Goal: Participate in discussion: Engage in conversation with other users on a specific topic

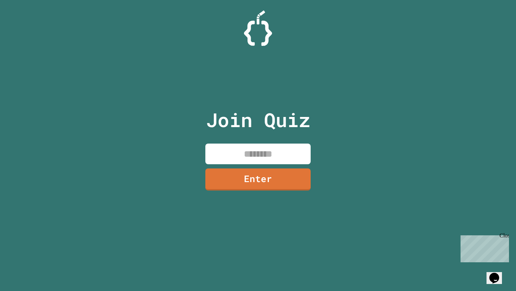
click at [254, 161] on input at bounding box center [257, 154] width 105 height 21
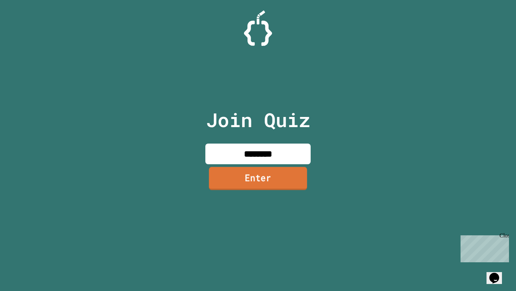
type input "********"
click at [280, 177] on link "Enter" at bounding box center [258, 178] width 103 height 23
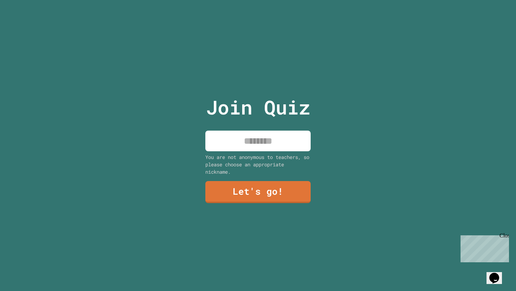
click at [274, 148] on input at bounding box center [257, 141] width 105 height 21
type input "******"
click at [276, 194] on link "Let's go!" at bounding box center [258, 191] width 104 height 23
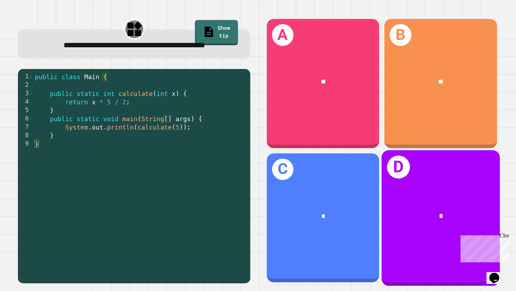
click at [449, 191] on div "D *" at bounding box center [440, 218] width 118 height 136
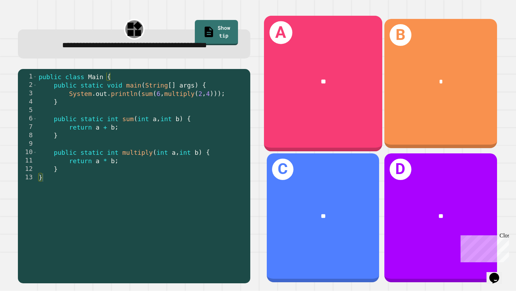
click at [278, 94] on div "**" at bounding box center [323, 81] width 118 height 36
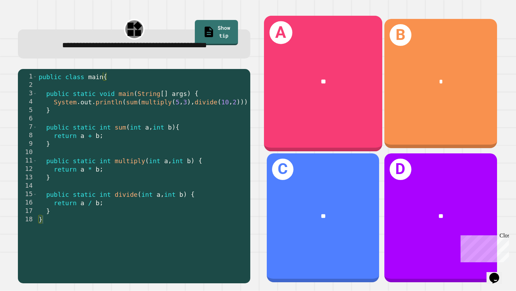
click at [319, 86] on div "**" at bounding box center [323, 82] width 92 height 10
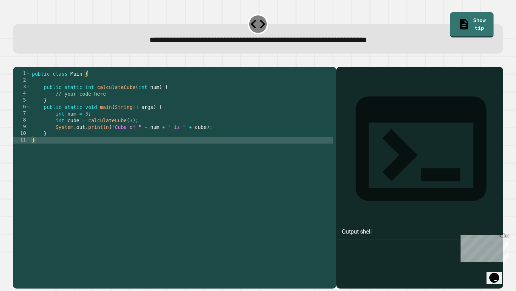
click at [139, 103] on div "public class Main { public static int calculateCube ( int num ) { // your code …" at bounding box center [182, 176] width 302 height 213
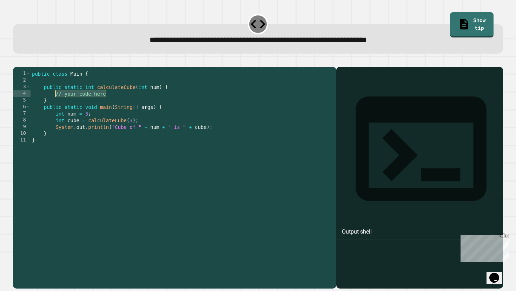
drag, startPoint x: 139, startPoint y: 103, endPoint x: 56, endPoint y: 105, distance: 82.8
click at [56, 105] on div "public class Main { public static int calculateCube ( int num ) { // your code …" at bounding box center [182, 176] width 302 height 213
type textarea "**********"
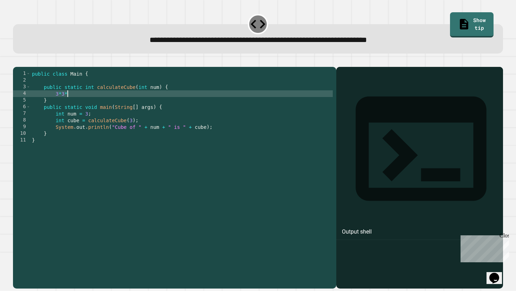
scroll to position [0, 2]
click at [16, 61] on button "button" at bounding box center [16, 61] width 0 height 0
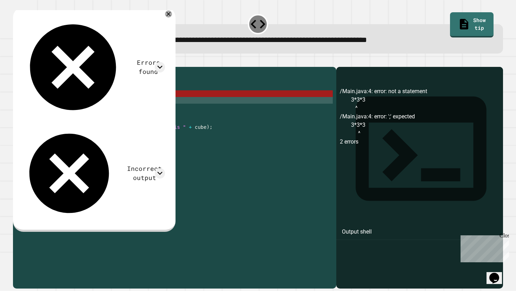
click at [56, 109] on div "public class Main { public static int calculateCube ( int num ) { 3 * 3 * 3 } p…" at bounding box center [182, 176] width 302 height 213
click at [55, 106] on div "public class Main { public static int calculateCube ( int num ) { 3 * 3 * 3 } p…" at bounding box center [182, 176] width 302 height 213
click at [70, 105] on div "public class Main { public static int calculateCube ( int num ) { 3 * 3 * 3 } p…" at bounding box center [182, 176] width 302 height 213
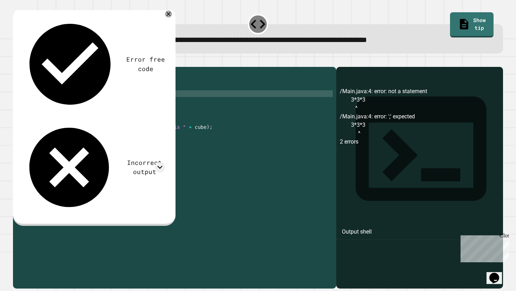
click at [28, 67] on div at bounding box center [258, 63] width 490 height 8
click at [16, 61] on button "button" at bounding box center [16, 61] width 0 height 0
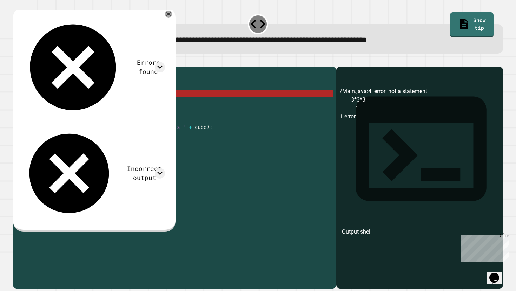
click at [54, 105] on div "public class Main { public static int calculateCube ( int num ) { 3 * 3 * 3 ; }…" at bounding box center [182, 176] width 302 height 213
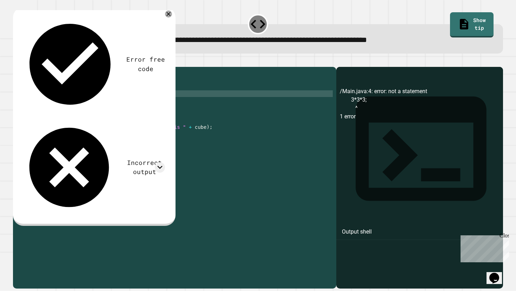
scroll to position [0, 5]
click at [105, 104] on div "public class Main { public static int calculateCube ( int num ) { System . out …" at bounding box center [182, 176] width 302 height 213
click at [120, 103] on div "public class Main { public static int calculateCube ( int num ) { System . out …" at bounding box center [182, 176] width 302 height 213
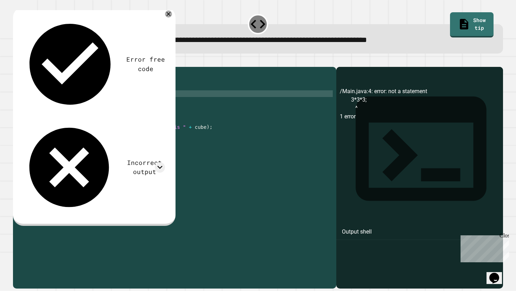
click at [130, 104] on div "public class Main { public static int calculateCube ( int num ) { System . out …" at bounding box center [182, 176] width 302 height 213
click at [16, 61] on icon "button" at bounding box center [16, 61] width 0 height 0
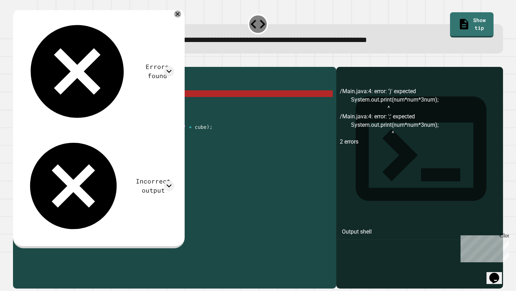
click at [131, 107] on div "public class Main { public static int calculateCube ( int num ) { System . out …" at bounding box center [182, 176] width 302 height 213
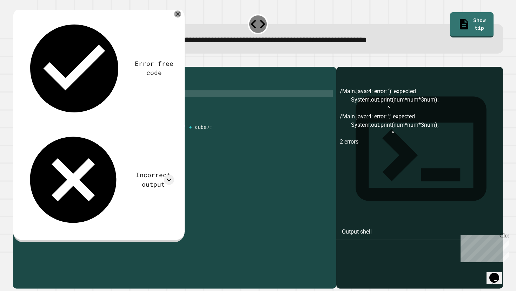
click at [16, 61] on icon "button" at bounding box center [16, 61] width 0 height 0
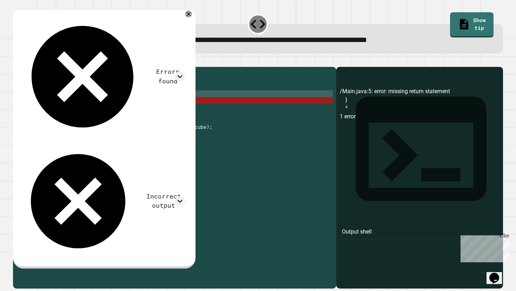
scroll to position [0, 1]
click at [47, 113] on div "public class Main { public static int calculateCube ( int num ) { System . out …" at bounding box center [182, 176] width 302 height 213
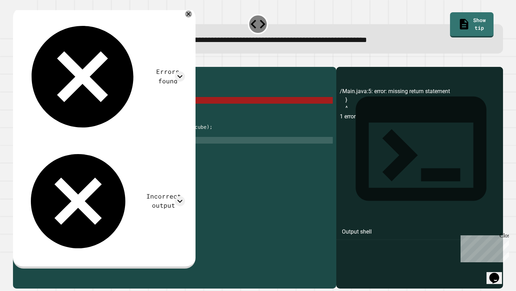
click at [109, 163] on div "public class Main { public static int calculateCube ( int num ) { System . out …" at bounding box center [182, 176] width 302 height 213
click at [82, 111] on div "public class Main { public static int calculateCube ( int num ) { System . out …" at bounding box center [182, 176] width 302 height 213
type textarea "*"
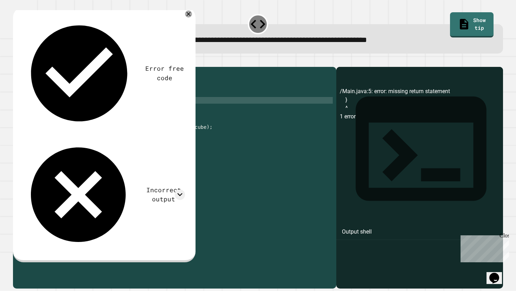
click at [16, 61] on button "button" at bounding box center [16, 61] width 0 height 0
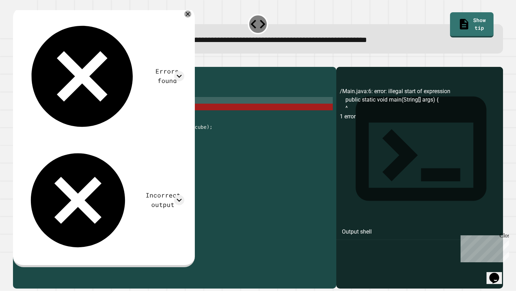
click at [56, 112] on div "public class Main { public static int calculateCube ( int num ) { System . out …" at bounding box center [182, 176] width 302 height 213
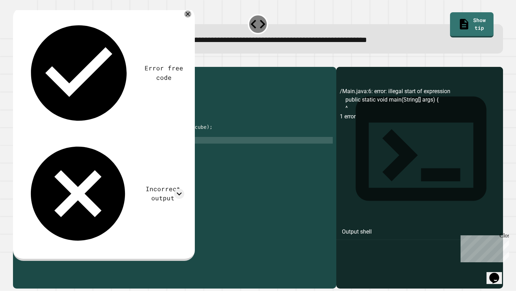
click at [61, 173] on div "public class Main { public static int calculateCube ( int num ) { System . out …" at bounding box center [182, 176] width 302 height 213
click at [16, 61] on icon "button" at bounding box center [16, 61] width 0 height 0
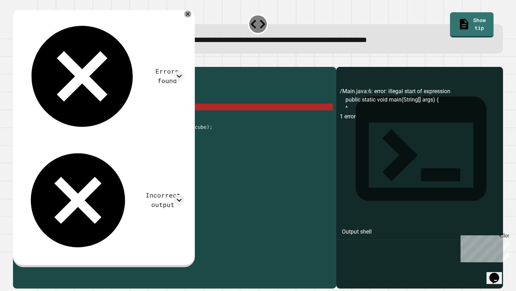
click at [156, 120] on div "public class Main { public static int calculateCube ( int num ) { System . out …" at bounding box center [182, 176] width 302 height 213
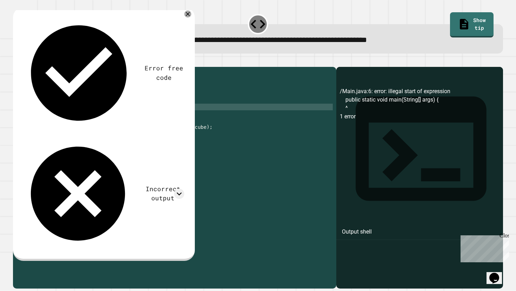
click at [16, 61] on icon "button" at bounding box center [16, 61] width 0 height 0
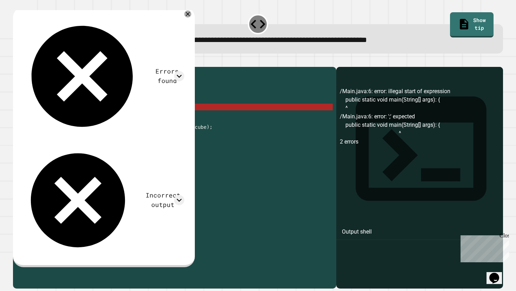
scroll to position [0, 4]
click at [162, 122] on div "public class Main { public static int calculateCube ( int num ) { System . out …" at bounding box center [182, 176] width 302 height 213
click at [159, 121] on div "public class Main { public static int calculateCube ( int num ) { System . out …" at bounding box center [182, 176] width 302 height 213
click at [159, 119] on div "public class Main { public static int calculateCube ( int num ) { System . out …" at bounding box center [182, 176] width 302 height 213
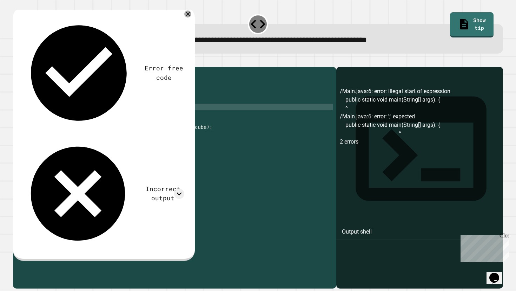
scroll to position [0, 9]
click at [16, 61] on icon "button" at bounding box center [16, 61] width 0 height 0
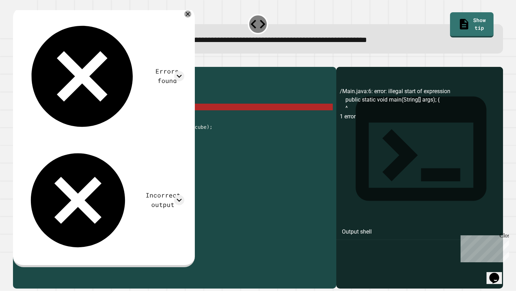
click at [160, 119] on div "public class Main { public static int calculateCube ( int num ) { System . out …" at bounding box center [182, 176] width 302 height 213
type textarea "**********"
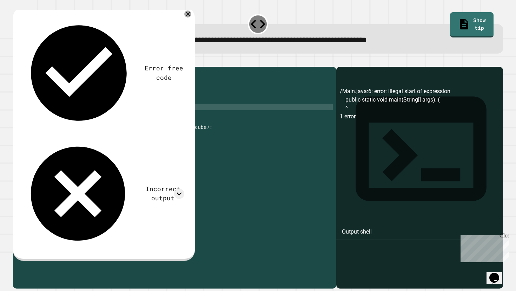
scroll to position [0, 9]
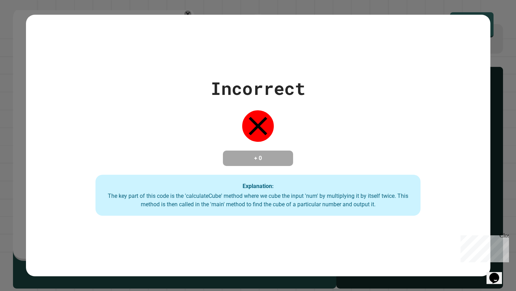
click at [496, 67] on div "Incorrect + 0 Explanation: The key part of this code is the 'calculateCube' met…" at bounding box center [258, 145] width 516 height 291
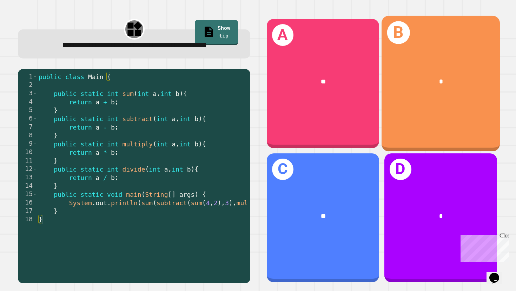
click at [480, 121] on div "B *" at bounding box center [440, 84] width 118 height 136
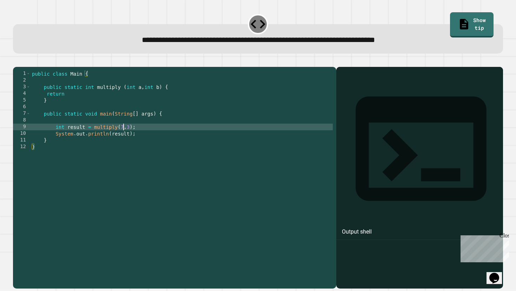
click at [123, 137] on div "public class Main { public static int multiply ( int a , int b ) { return } pub…" at bounding box center [182, 176] width 302 height 213
click at [16, 61] on icon "button" at bounding box center [16, 61] width 0 height 0
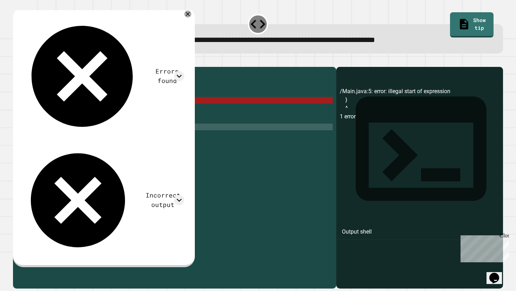
click at [55, 113] on div "public class Main { public static int multiply ( int a , int b ) { return } pub…" at bounding box center [182, 176] width 302 height 213
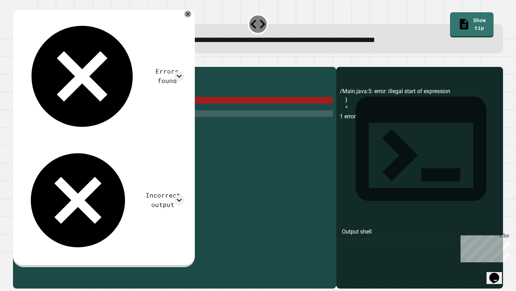
click at [156, 127] on div "public class Main { public static int multiply ( int a , int b ) { return } pub…" at bounding box center [182, 176] width 302 height 213
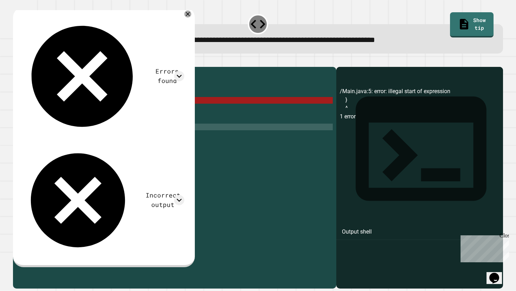
click at [119, 140] on div "public class Main { public static int multiply ( int a , int b ) { return } pub…" at bounding box center [182, 176] width 302 height 213
click at [135, 141] on div "public class Main { public static int multiply ( int a , int b ) { return } pub…" at bounding box center [182, 176] width 302 height 213
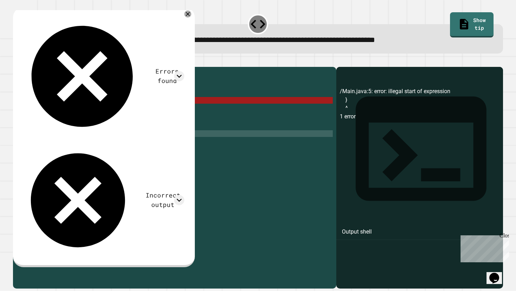
click at [127, 147] on div "public class Main { public static int multiply ( int a , int b ) { return } pub…" at bounding box center [182, 176] width 302 height 213
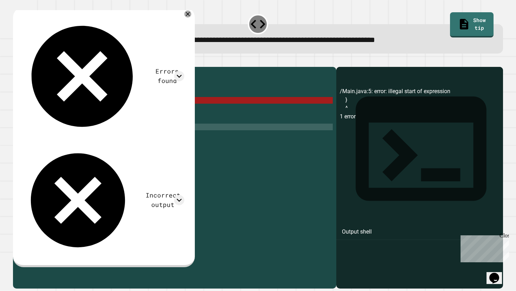
click at [85, 137] on div "public class Main { public static int multiply ( int a , int b ) { return } pub…" at bounding box center [182, 176] width 302 height 213
click at [81, 102] on div "public class Main { public static int multiply ( int a , int b ) { return } pub…" at bounding box center [182, 176] width 302 height 213
click at [67, 103] on div "public class Main { public static int multiply ( int a , int b ) { return } pub…" at bounding box center [182, 176] width 302 height 213
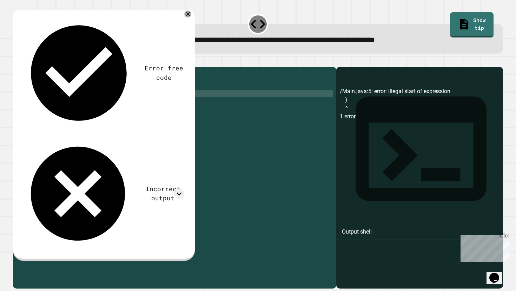
scroll to position [0, 3]
type textarea "**********"
click at [16, 61] on icon "button" at bounding box center [16, 61] width 0 height 0
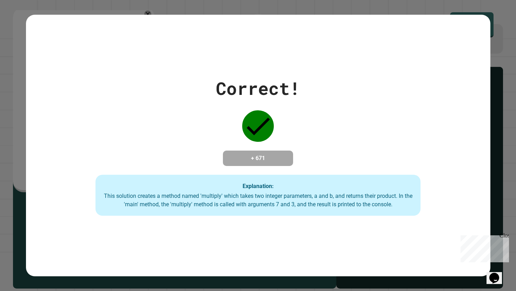
click at [397, 12] on div "Correct! + 671 Explanation: This solution creates a method named 'multiply' whi…" at bounding box center [258, 145] width 516 height 291
